Goal: Find specific page/section

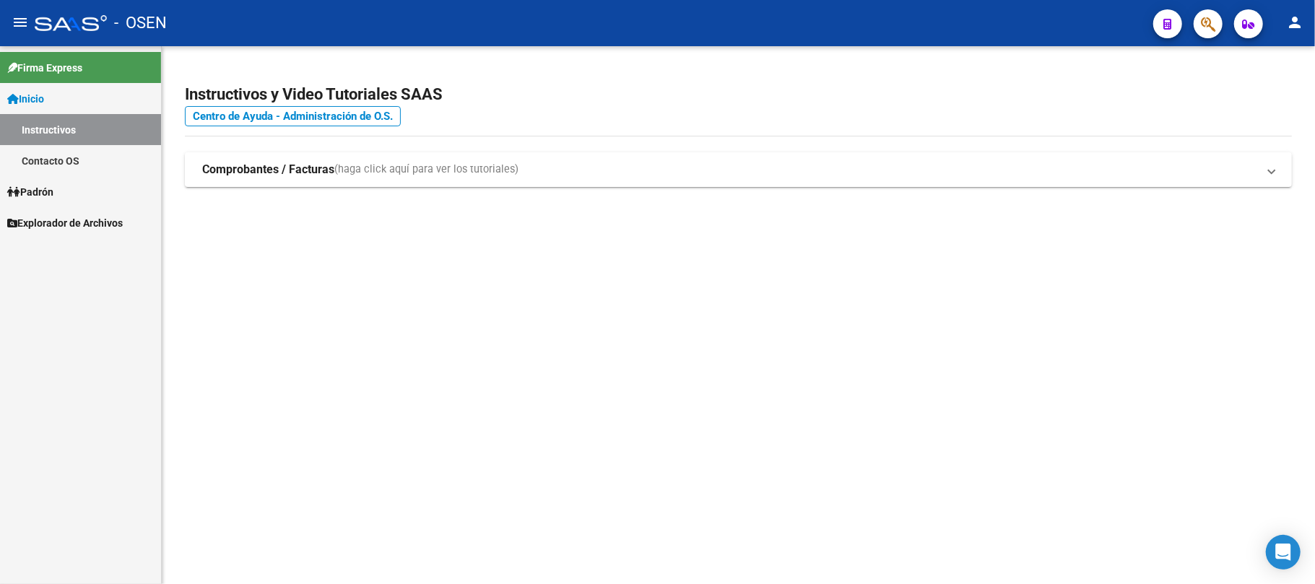
click at [17, 14] on mat-icon "menu" at bounding box center [20, 22] width 17 height 17
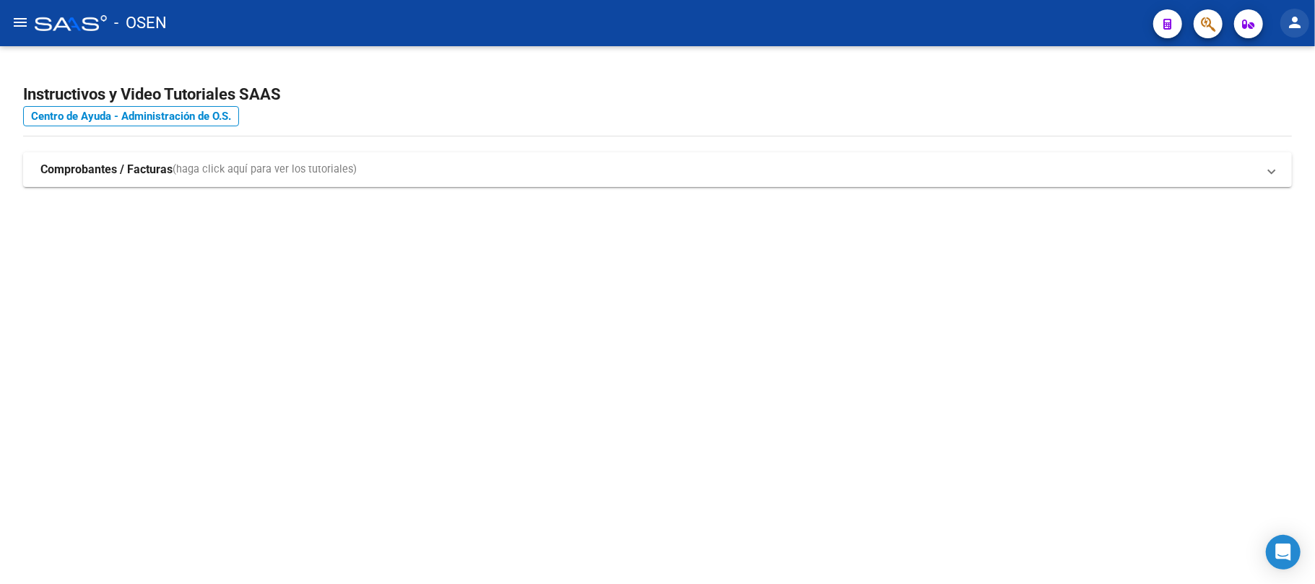
click at [1287, 22] on mat-icon "person" at bounding box center [1294, 22] width 17 height 17
click at [1265, 105] on button "exit_to_app Salir" at bounding box center [1265, 95] width 88 height 35
